Goal: Task Accomplishment & Management: Use online tool/utility

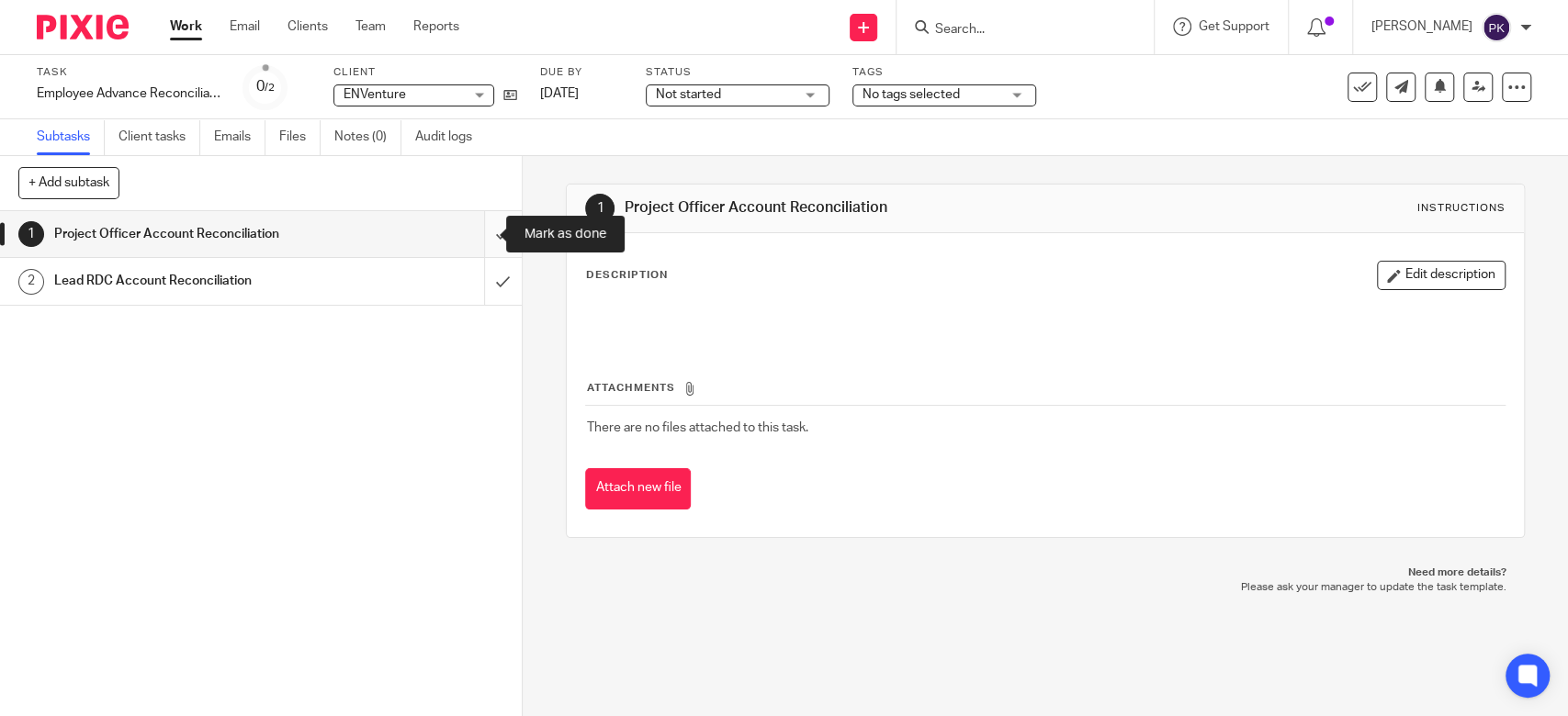
click at [473, 237] on input "submit" at bounding box center [261, 235] width 522 height 46
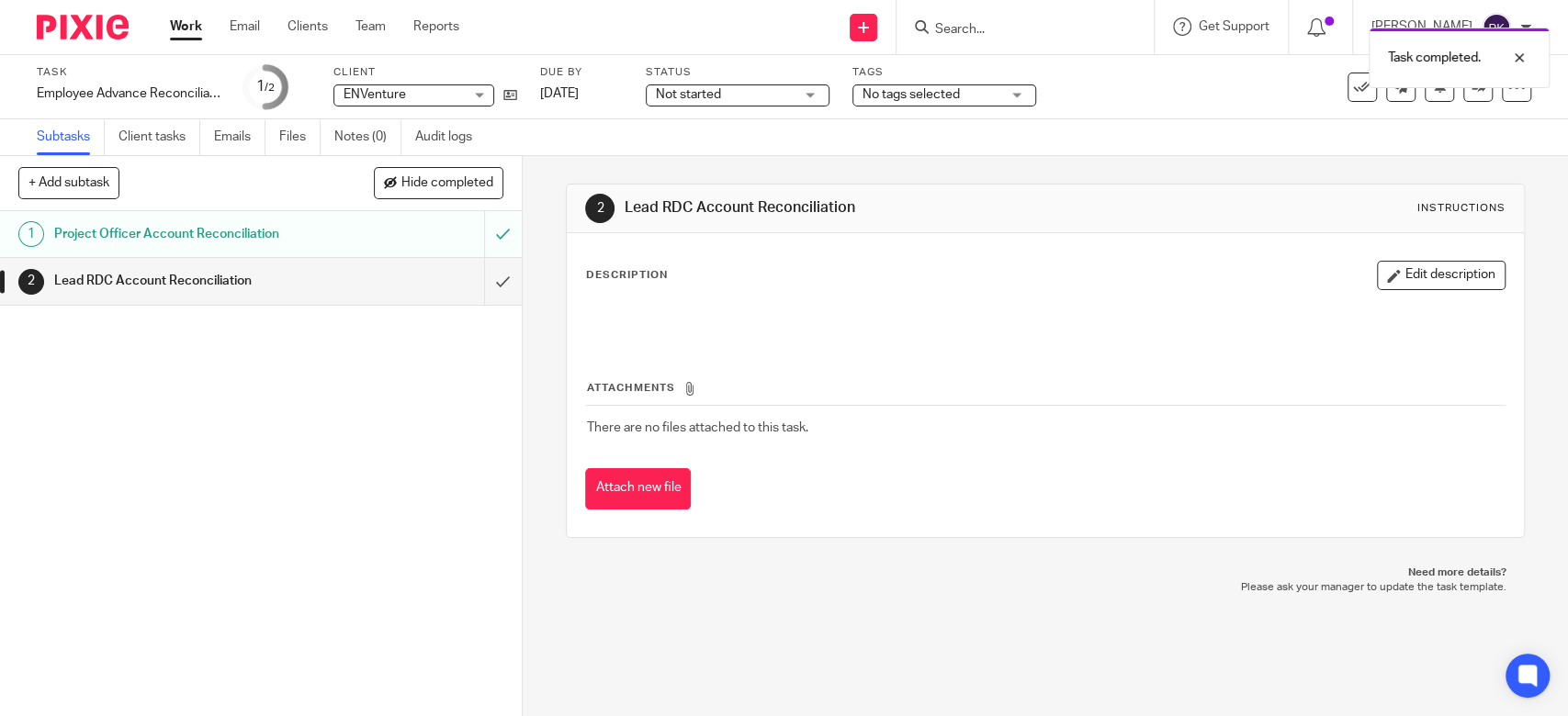
click at [188, 31] on link "Work" at bounding box center [186, 26] width 32 height 18
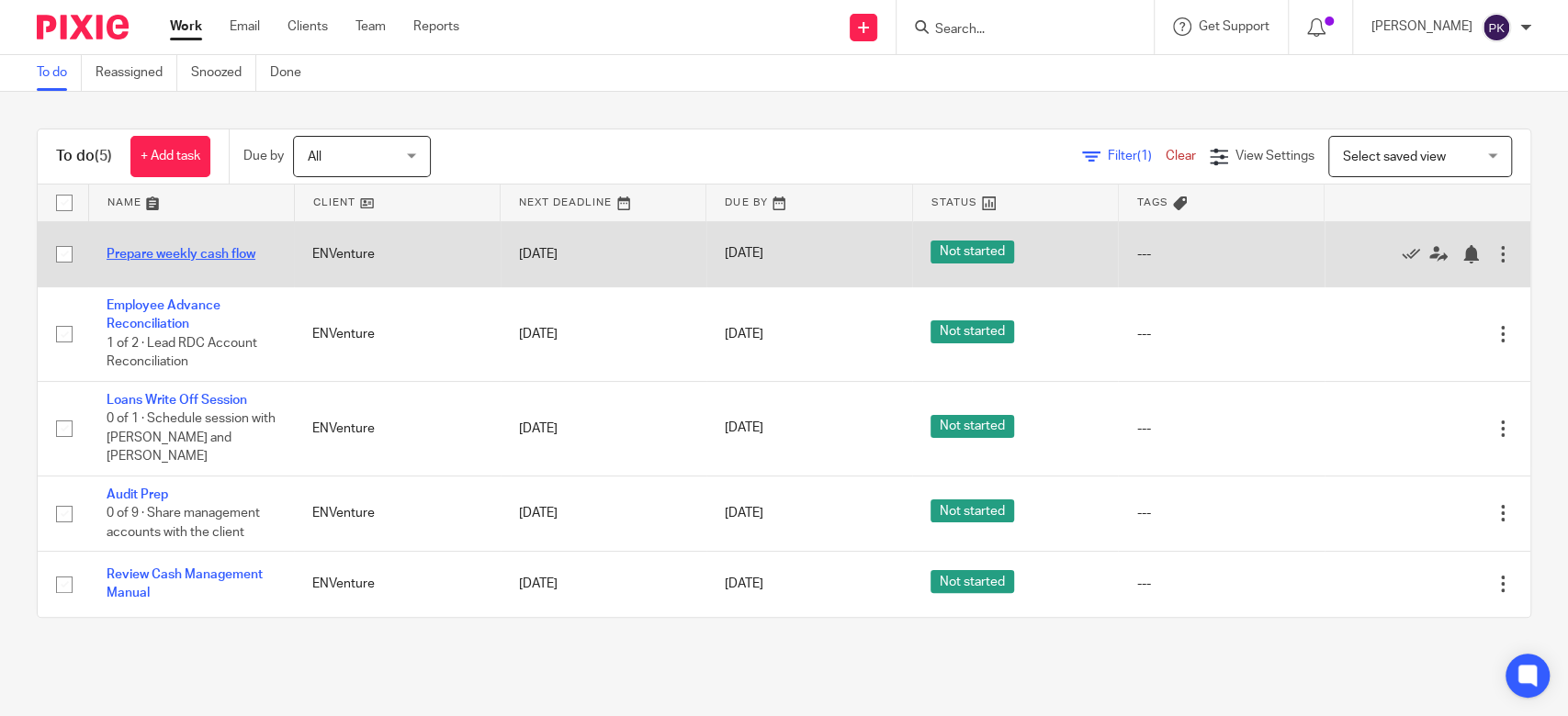
click at [174, 254] on link "Prepare weekly cash flow" at bounding box center [181, 254] width 149 height 12
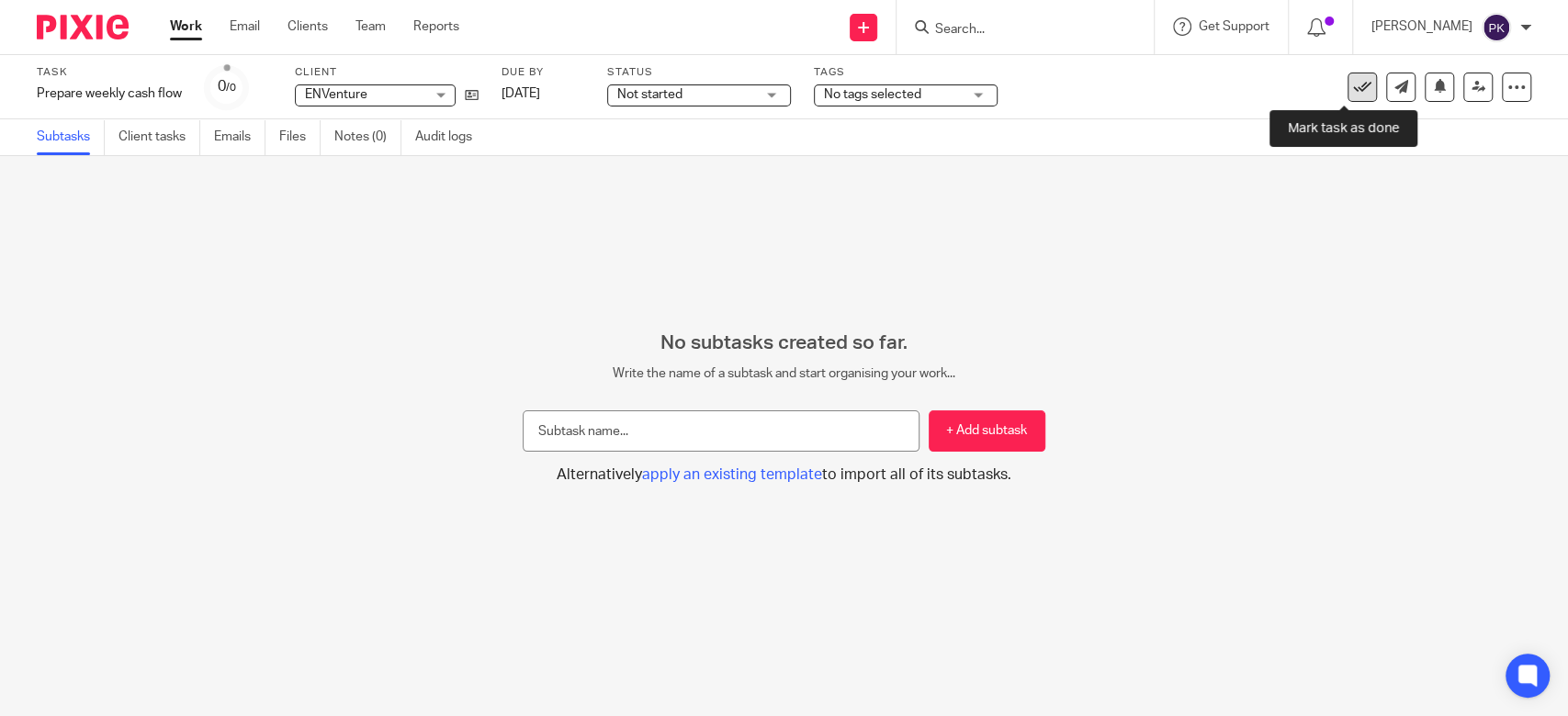
click at [1353, 85] on icon at bounding box center [1361, 86] width 18 height 18
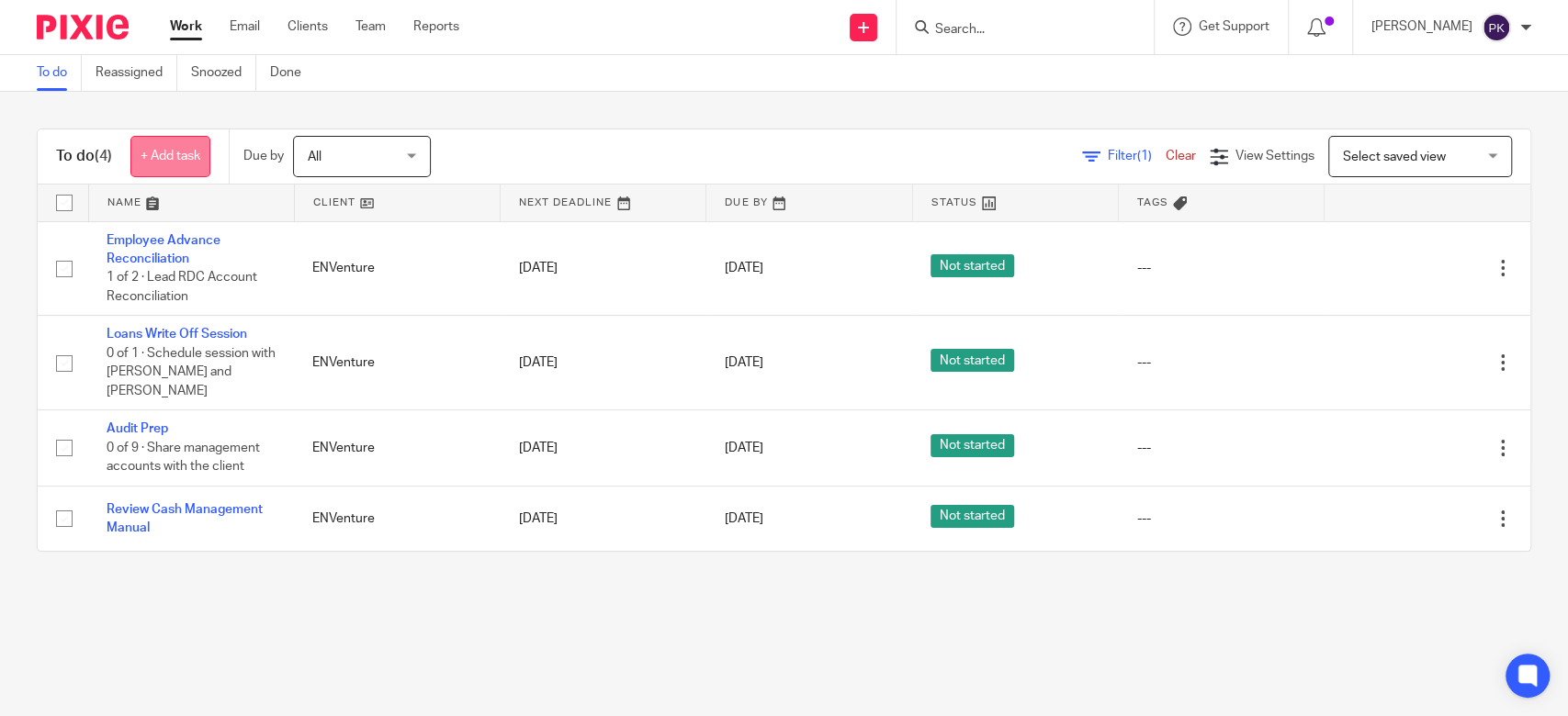
click at [148, 155] on link "+ Add task" at bounding box center [170, 156] width 80 height 41
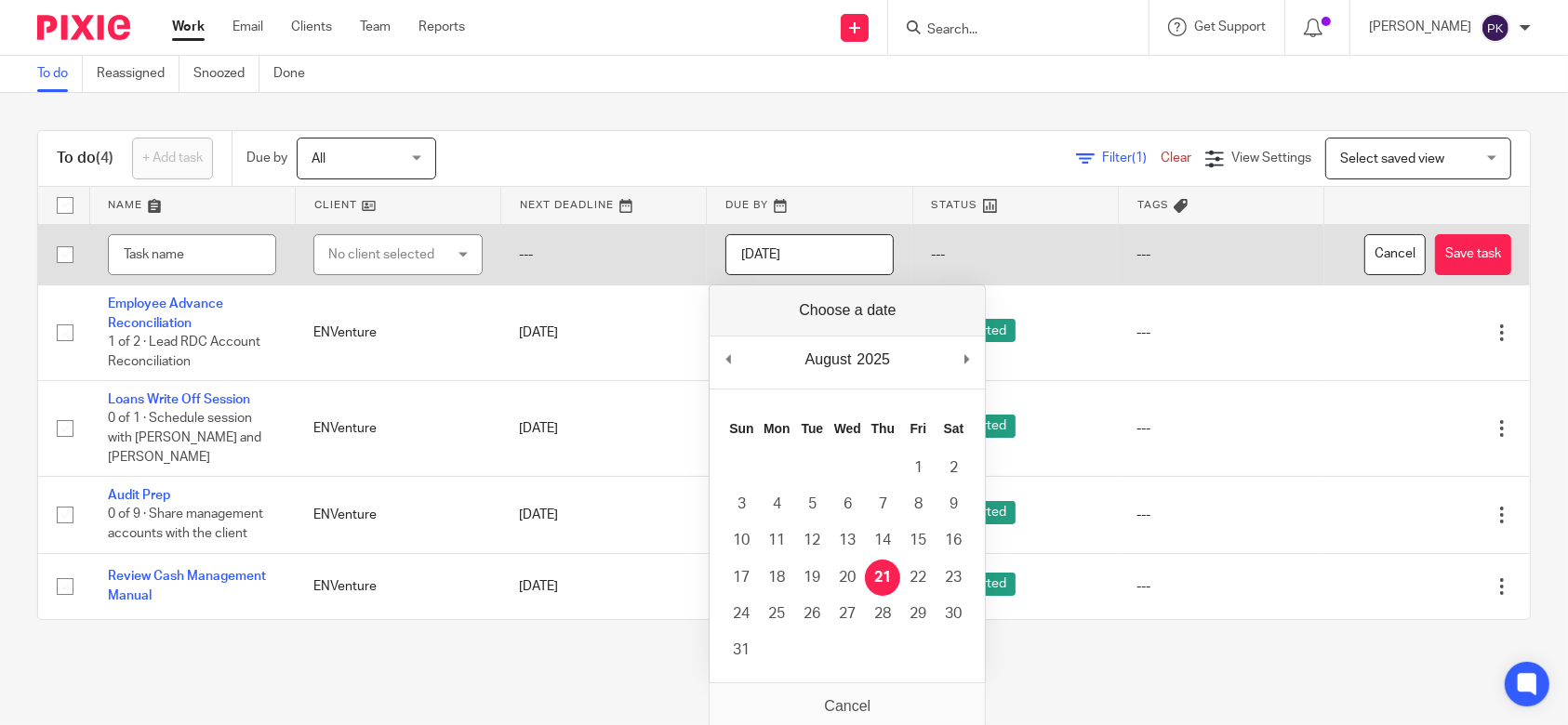
click at [855, 250] on input "[DATE]" at bounding box center [809, 255] width 168 height 42
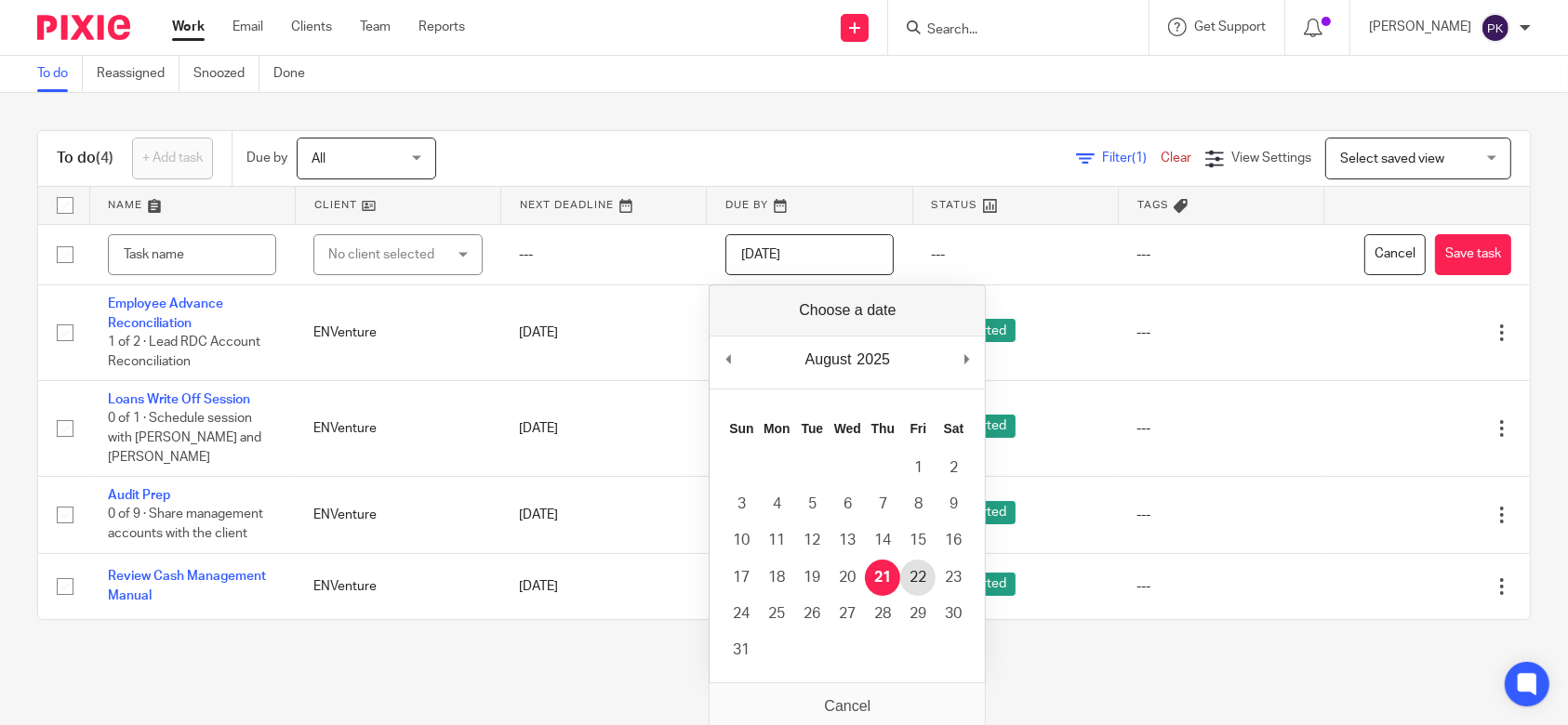
type input "2025-08-22"
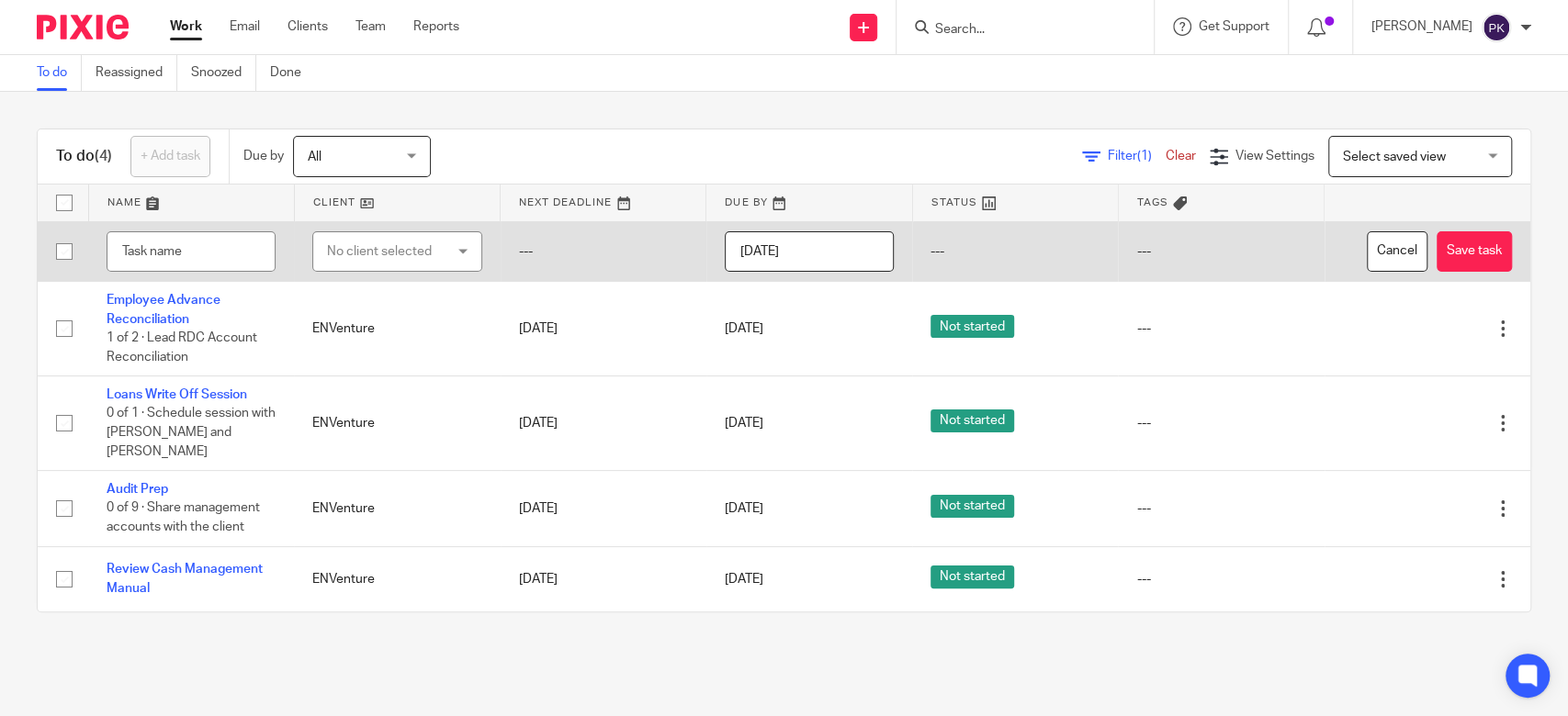
click at [407, 245] on div "No client selected" at bounding box center [388, 252] width 123 height 38
type input "env"
click at [408, 343] on li "ENVenture" at bounding box center [388, 343] width 162 height 37
click at [209, 240] on input "text" at bounding box center [191, 252] width 169 height 41
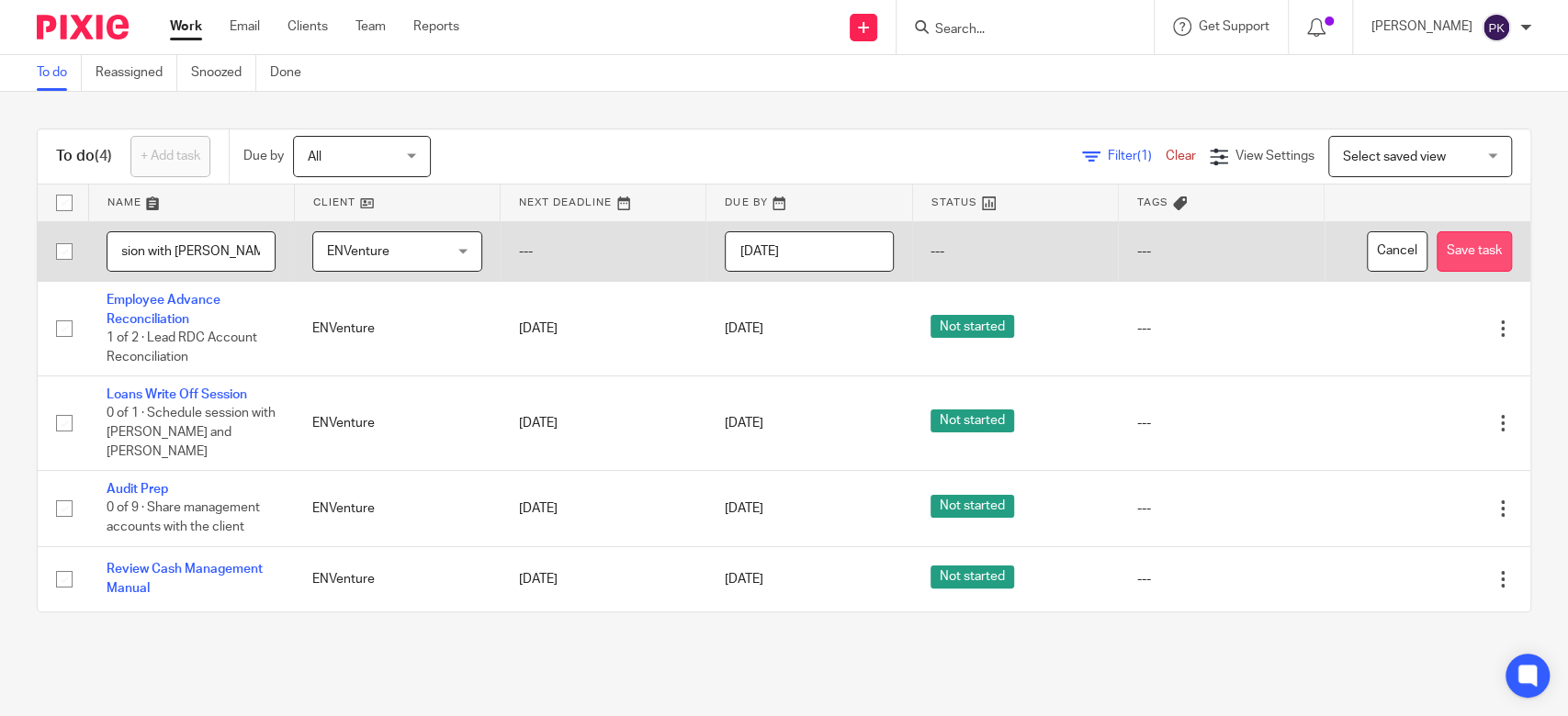
type input "RBF Session with [PERSON_NAME] and [PERSON_NAME]"
click at [1436, 256] on button "Save task" at bounding box center [1474, 252] width 75 height 41
